Goal: Information Seeking & Learning: Understand process/instructions

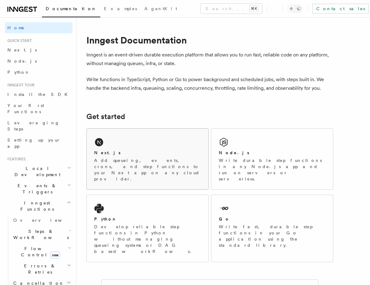
click at [116, 151] on div "Next.js" at bounding box center [147, 153] width 107 height 6
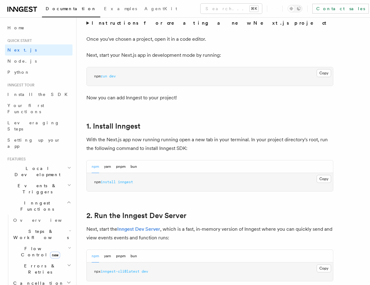
scroll to position [263, 0]
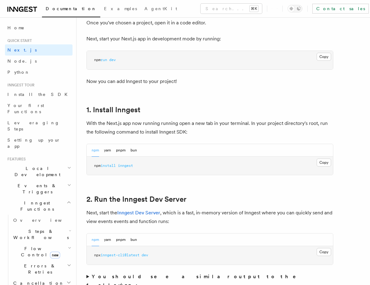
click at [131, 168] on pre "npm install inngest" at bounding box center [210, 166] width 246 height 19
copy span "inngest"
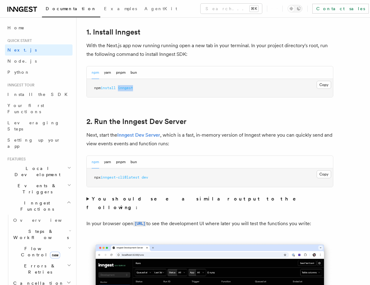
scroll to position [336, 0]
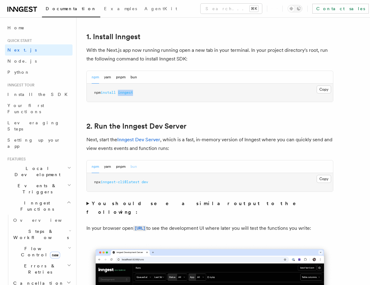
click at [134, 168] on button "bun" at bounding box center [134, 167] width 6 height 13
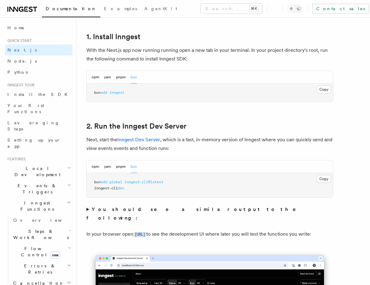
click at [120, 93] on span "inngest" at bounding box center [116, 92] width 15 height 4
copy span "inngest"
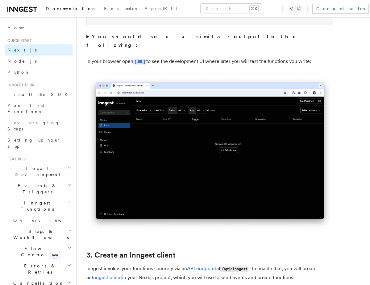
scroll to position [465, 0]
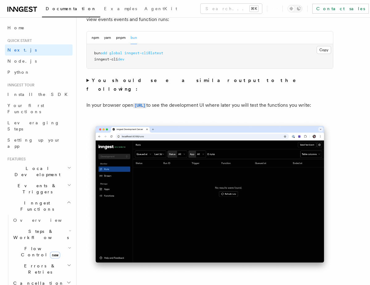
click at [149, 171] on img at bounding box center [209, 197] width 247 height 155
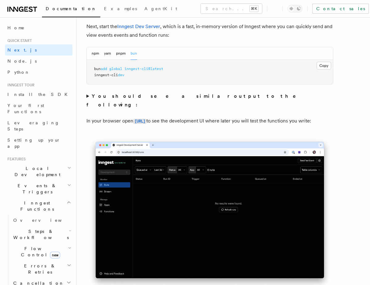
click at [145, 68] on span "inngest-cli@latest" at bounding box center [143, 69] width 39 height 4
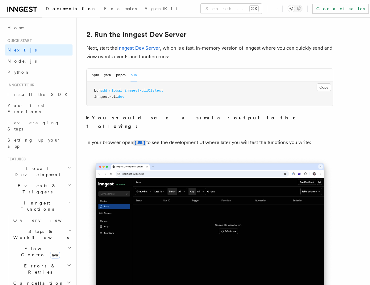
scroll to position [426, 0]
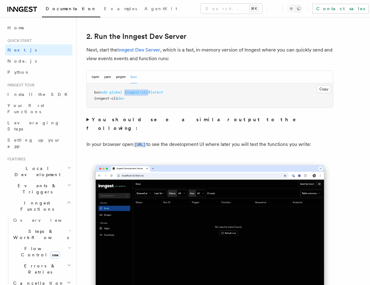
copy span "inngest-cli"
drag, startPoint x: 128, startPoint y: 93, endPoint x: 152, endPoint y: 93, distance: 24.7
click at [152, 93] on span "inngest-cli@latest" at bounding box center [143, 92] width 39 height 4
click at [146, 142] on code "[URL]" at bounding box center [139, 144] width 13 height 5
click at [115, 97] on span "inngest-cli" at bounding box center [106, 98] width 24 height 4
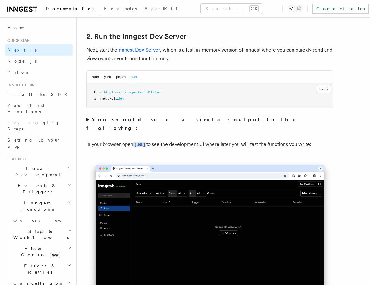
click at [115, 97] on span "inngest-cli" at bounding box center [106, 98] width 24 height 4
copy code "inngest-cli dev"
click at [150, 122] on strong "You should see a similar output to the following:" at bounding box center [195, 124] width 218 height 15
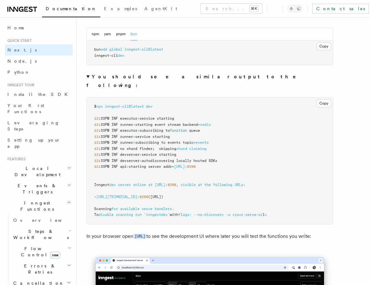
scroll to position [412, 0]
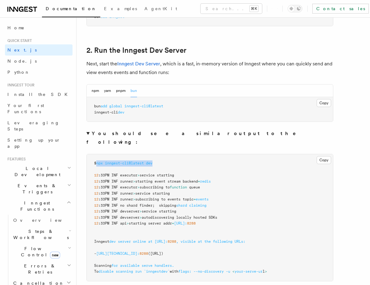
copy span "npx inngest-cli@latest dev"
drag, startPoint x: 99, startPoint y: 155, endPoint x: 168, endPoint y: 153, distance: 69.2
click at [168, 154] on pre "$ npx inngest-cli@latest dev 12 :33PM INF executor > service starting 12 :33PM …" at bounding box center [210, 217] width 246 height 127
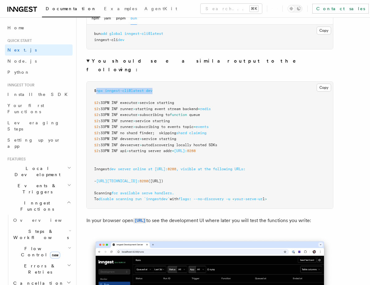
scroll to position [475, 0]
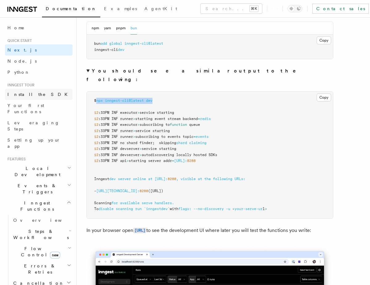
click at [31, 95] on span "Install the SDK" at bounding box center [39, 94] width 64 height 5
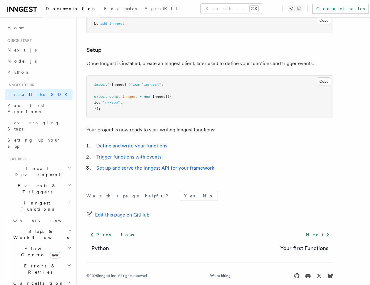
scroll to position [228, 0]
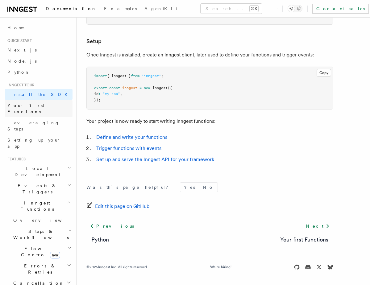
click at [40, 107] on span "Your first Functions" at bounding box center [25, 108] width 37 height 11
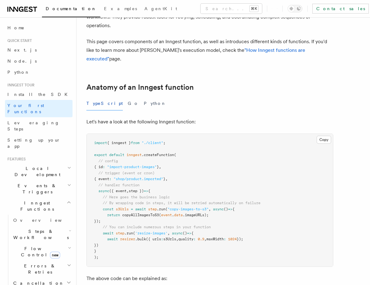
scroll to position [76, 0]
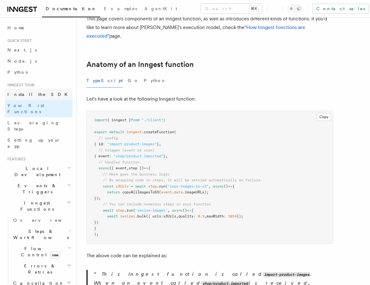
click at [50, 93] on link "Install the SDK" at bounding box center [39, 94] width 68 height 11
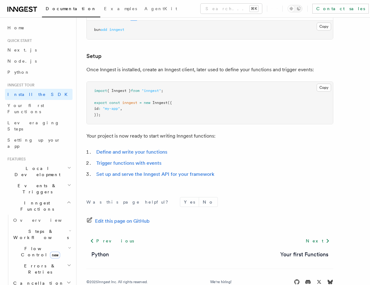
scroll to position [228, 0]
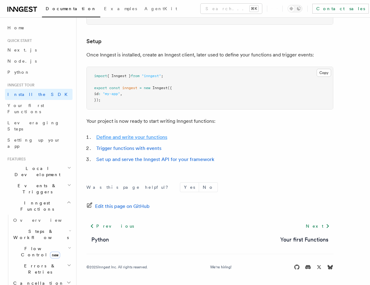
click at [137, 136] on link "Define and write your functions" at bounding box center [131, 137] width 71 height 6
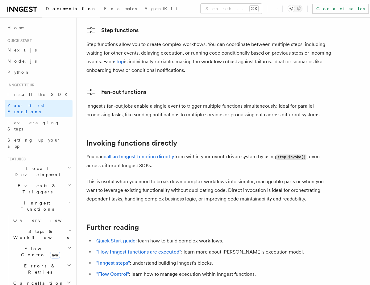
scroll to position [1230, 0]
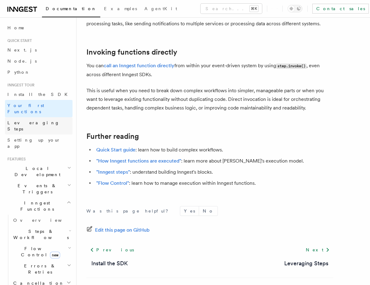
click at [57, 117] on link "Leveraging Steps" at bounding box center [39, 125] width 68 height 17
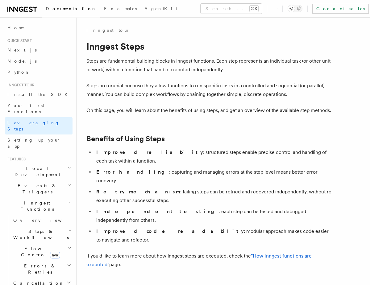
click at [46, 163] on h2 "Local Development" at bounding box center [39, 171] width 68 height 17
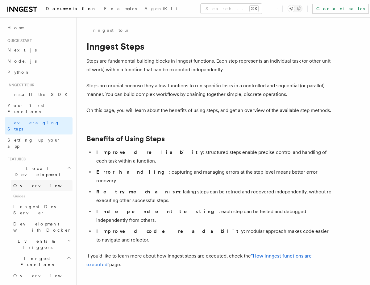
click at [42, 180] on link "Overview" at bounding box center [42, 185] width 62 height 11
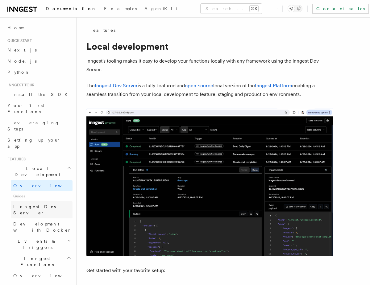
click at [42, 201] on link "Inngest Dev Server" at bounding box center [42, 209] width 62 height 17
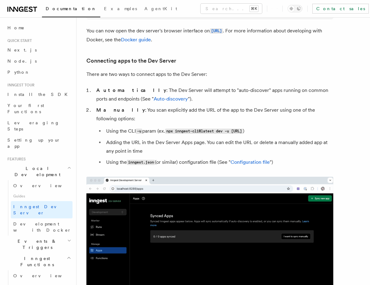
scroll to position [172, 0]
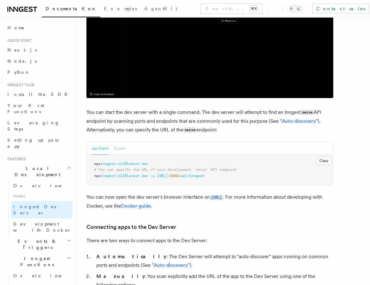
click at [114, 151] on button "Docker" at bounding box center [120, 148] width 12 height 13
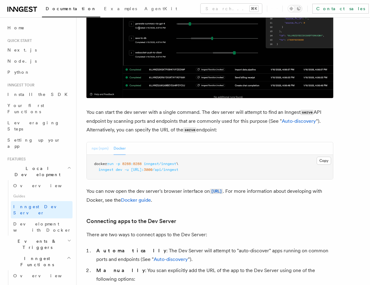
click at [99, 151] on button "npx (npm)" at bounding box center [100, 148] width 17 height 13
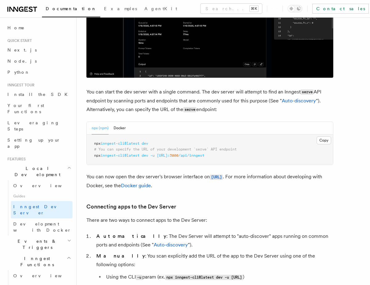
scroll to position [186, 0]
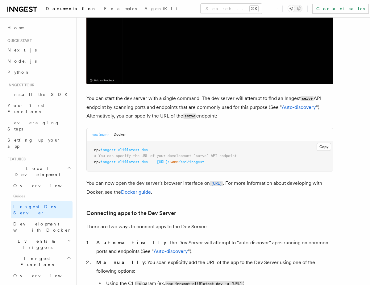
click at [94, 150] on span "npx" at bounding box center [97, 150] width 6 height 4
copy span "npx inngest-cli@latest dev"
drag, startPoint x: 94, startPoint y: 150, endPoint x: 147, endPoint y: 151, distance: 52.8
click at [147, 151] on span "npx inngest-cli@latest dev" at bounding box center [121, 150] width 54 height 4
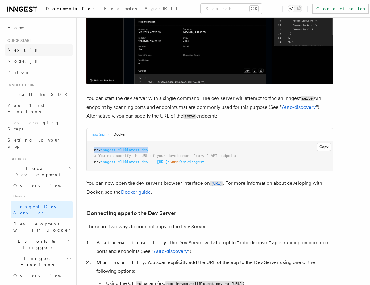
click at [35, 54] on link "Next.js" at bounding box center [39, 49] width 68 height 11
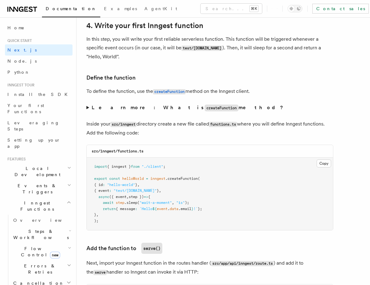
scroll to position [1017, 0]
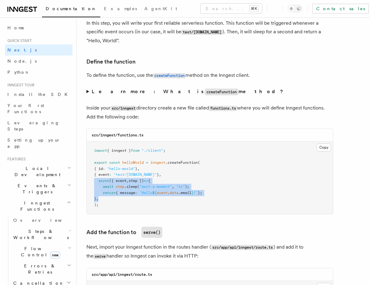
drag, startPoint x: 106, startPoint y: 201, endPoint x: 90, endPoint y: 181, distance: 25.8
click at [90, 181] on pre "import { inngest } from "./client" ; export const helloWorld = inngest .createF…" at bounding box center [210, 178] width 246 height 73
click at [99, 199] on span "," at bounding box center [97, 199] width 2 height 4
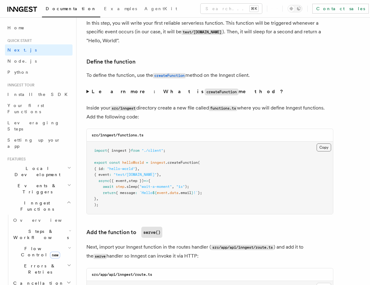
click at [323, 146] on button "Copy Copied" at bounding box center [324, 148] width 15 height 8
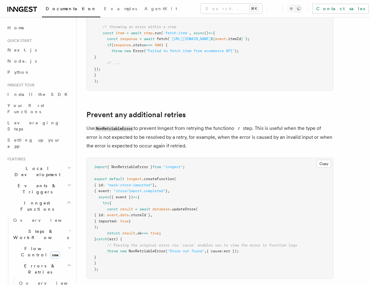
scroll to position [331, 0]
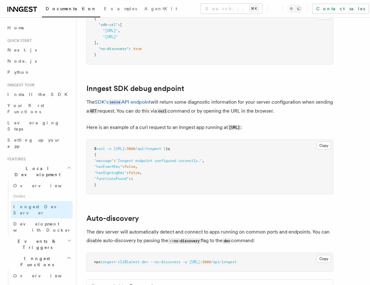
scroll to position [1732, 0]
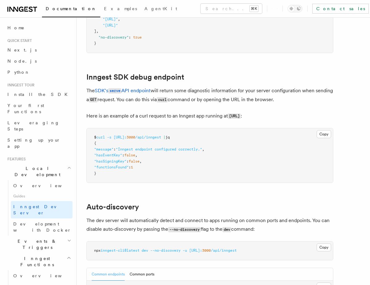
drag, startPoint x: 98, startPoint y: 131, endPoint x: 208, endPoint y: 131, distance: 109.9
click at [208, 131] on pre "$ curl -s [URL]: 3000 /api/inngest | jq { "message" : "Inngest endpoint configu…" at bounding box center [210, 155] width 246 height 55
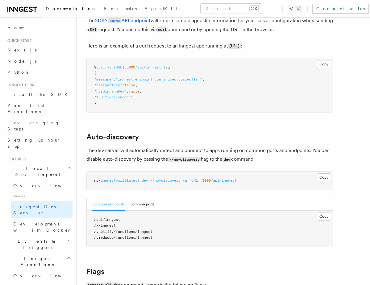
scroll to position [1833, 0]
